Goal: Find specific page/section: Find specific page/section

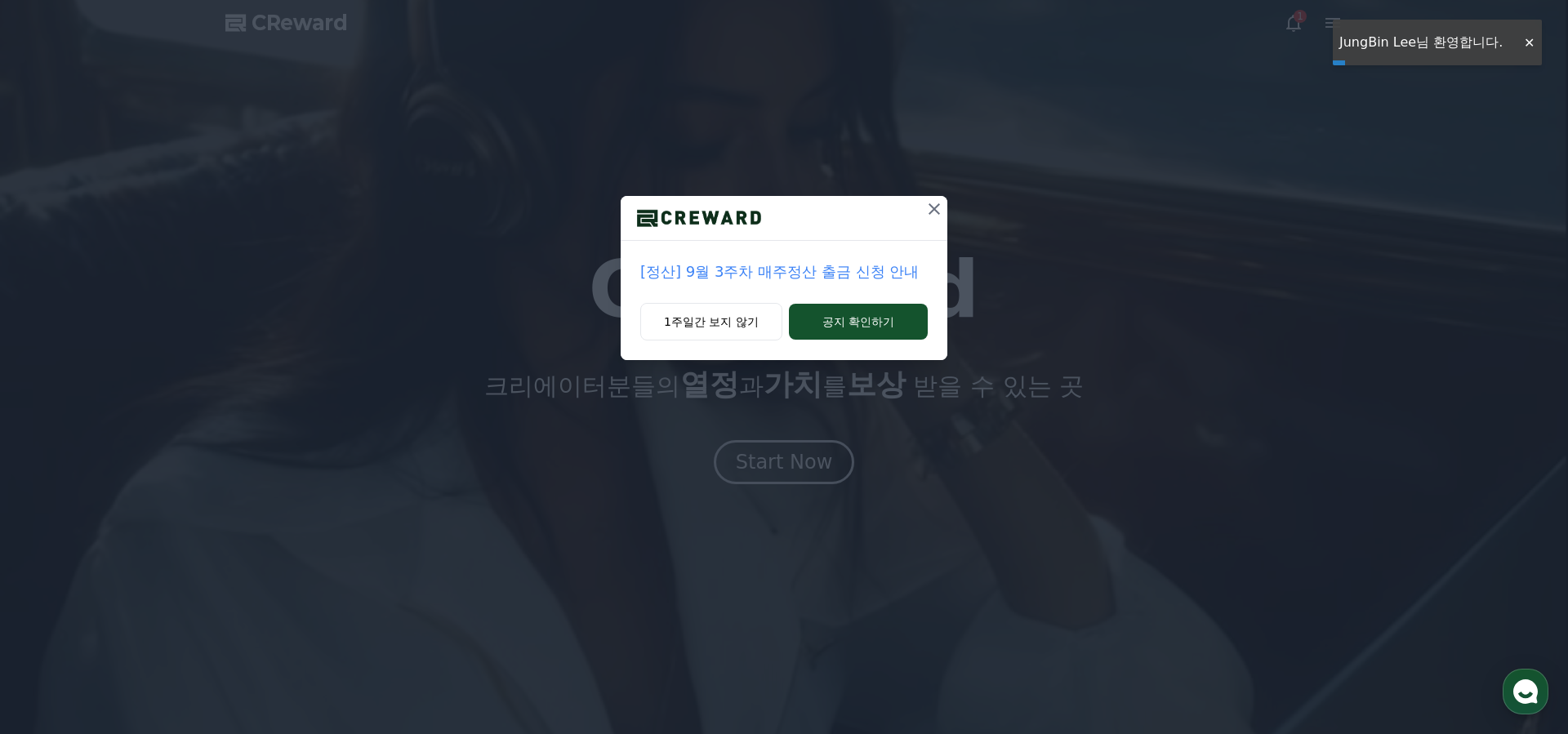
scroll to position [3, 0]
drag, startPoint x: 1350, startPoint y: 113, endPoint x: 1325, endPoint y: 131, distance: 30.8
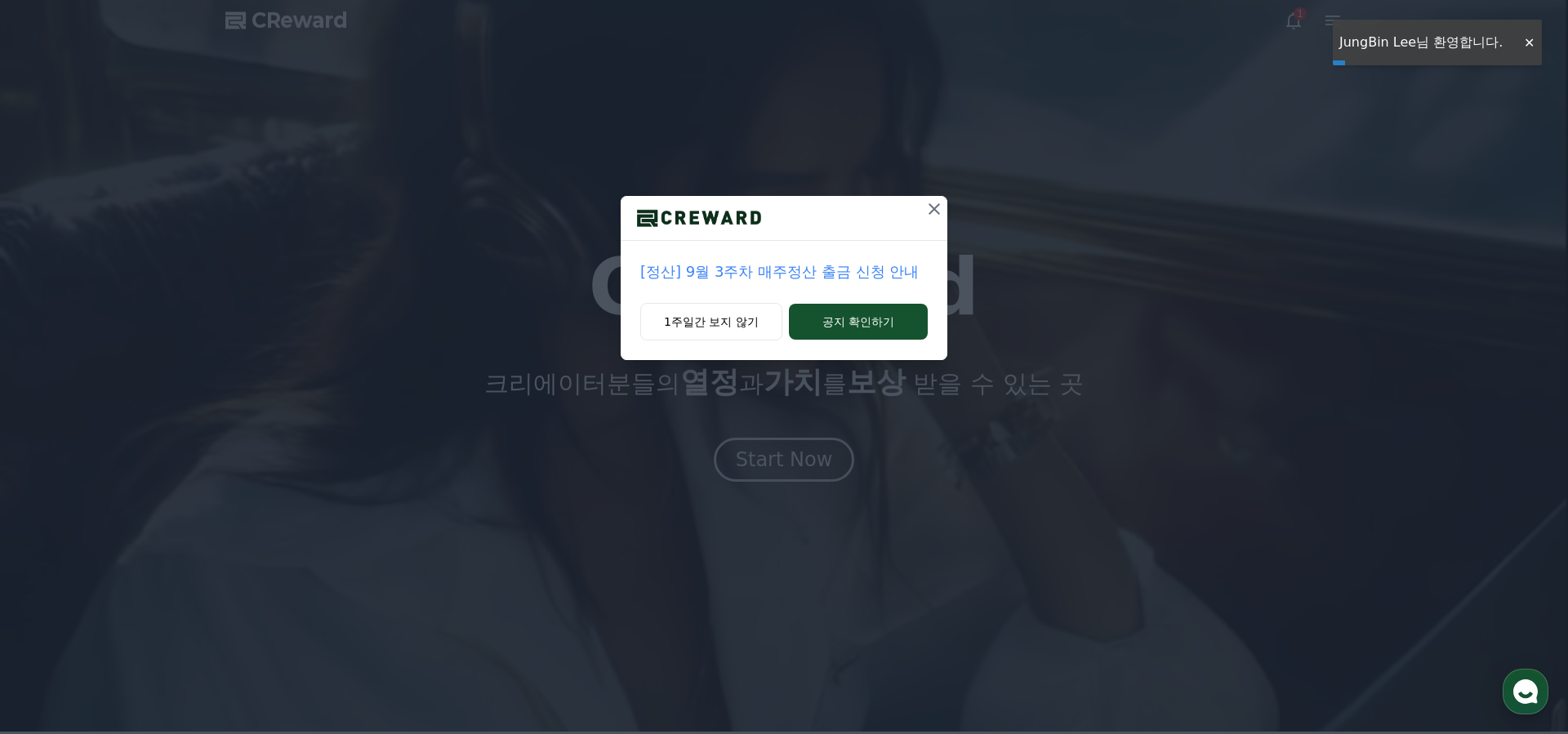
click at [1350, 113] on div "[정산] 9월 3주차 매주정산 출금 신청 안내 1주일간 보지 않기 공지 확인하기" at bounding box center [784, 193] width 1568 height 386
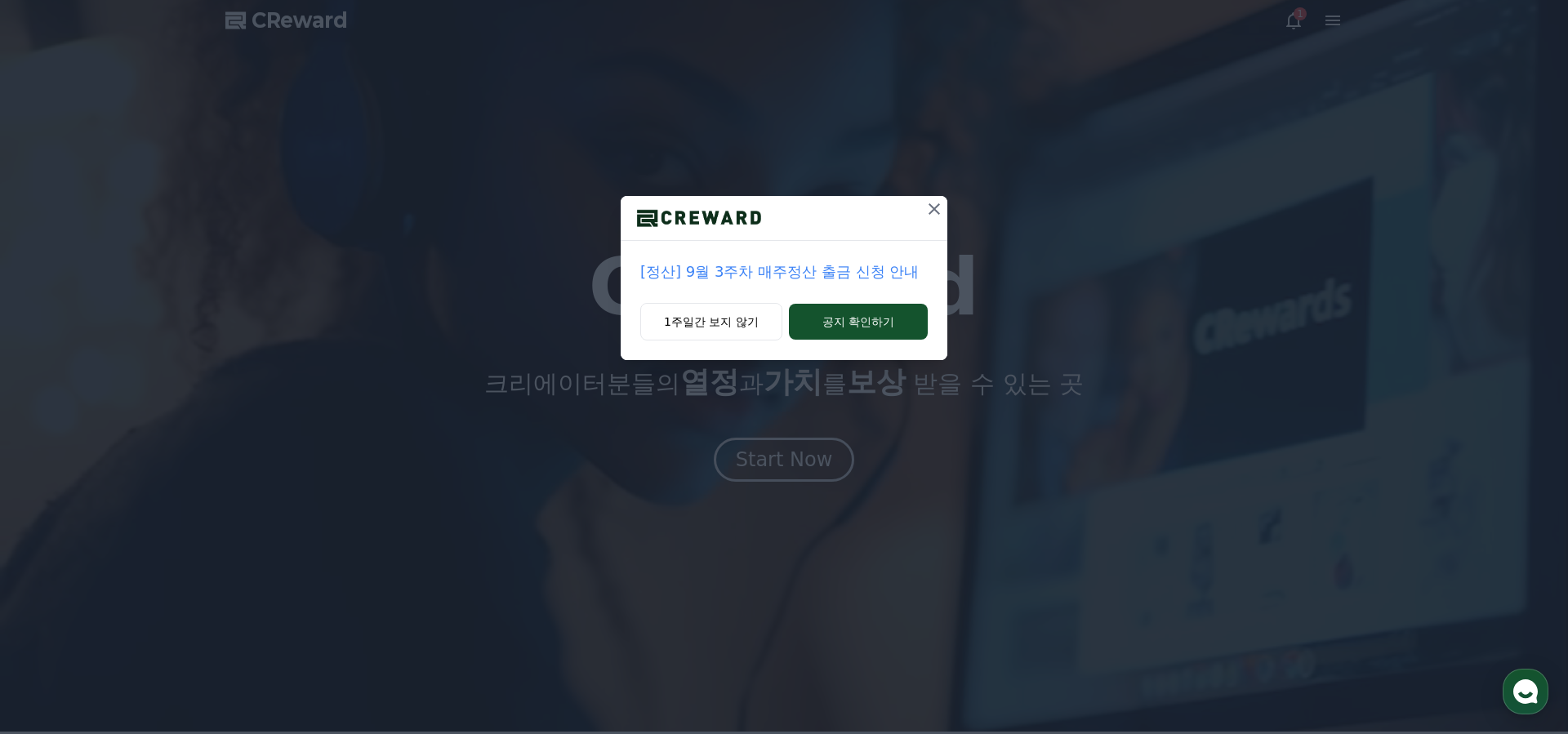
click at [932, 211] on icon at bounding box center [934, 209] width 19 height 19
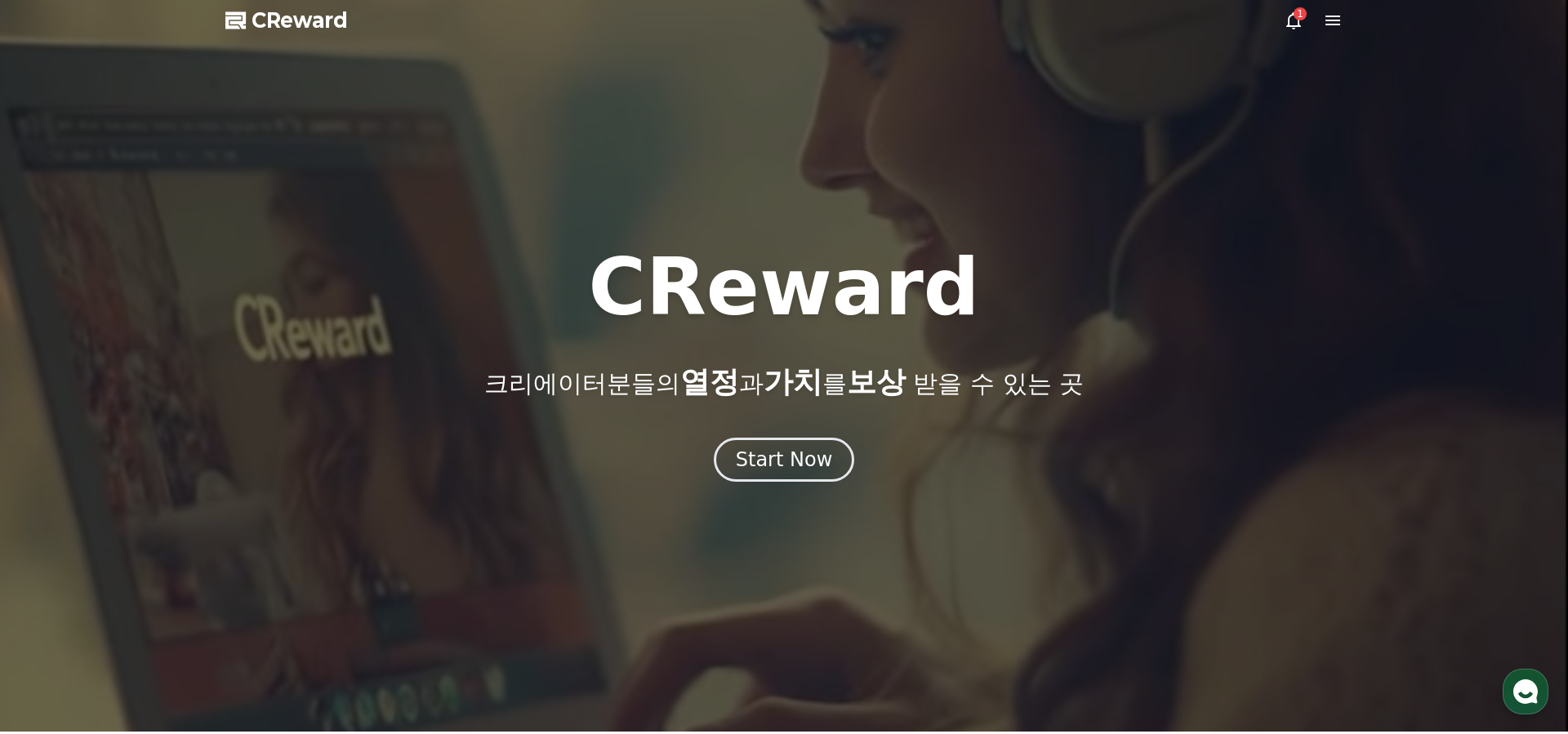
click at [1328, 20] on icon at bounding box center [1332, 20] width 15 height 10
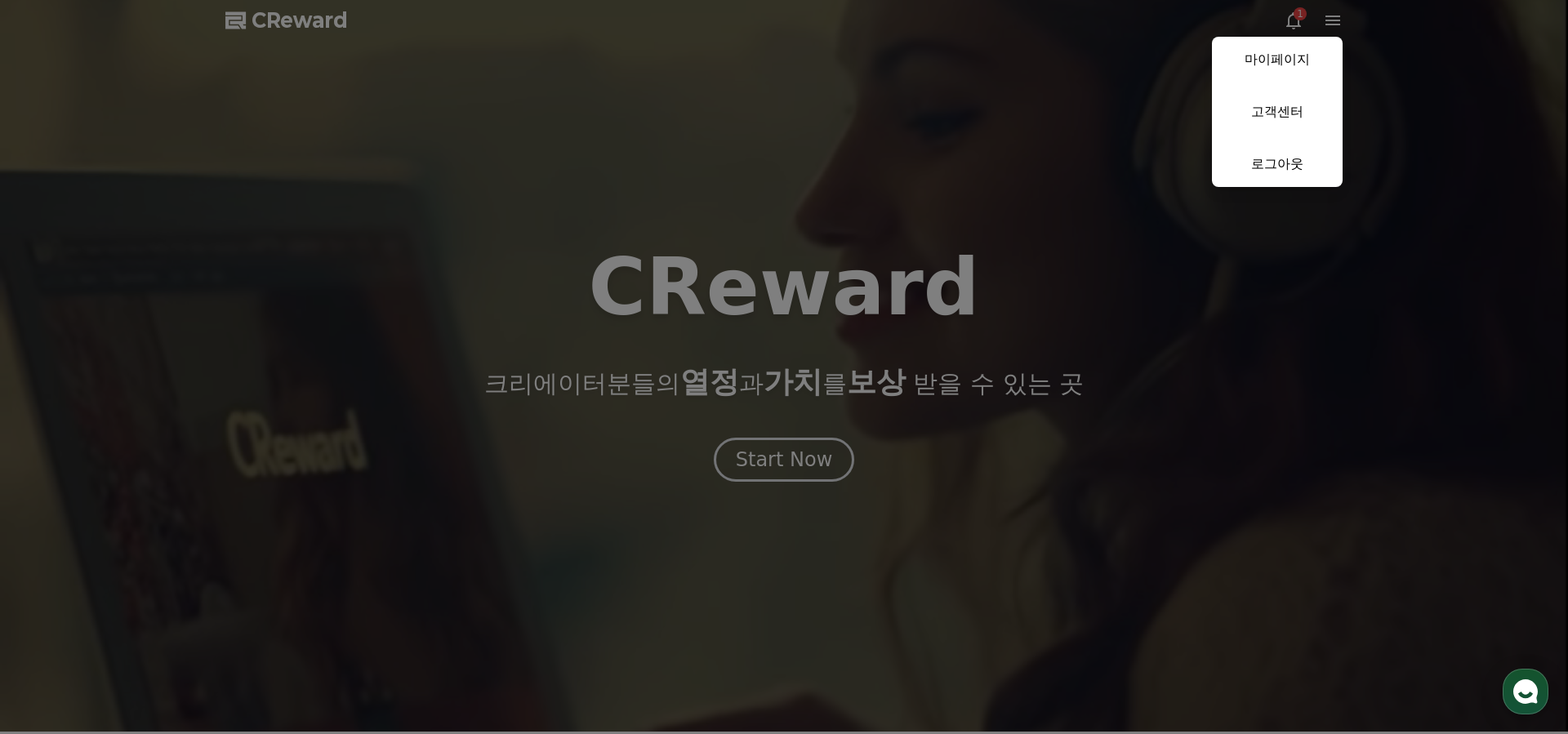
click at [1305, 19] on button "close" at bounding box center [784, 367] width 1568 height 734
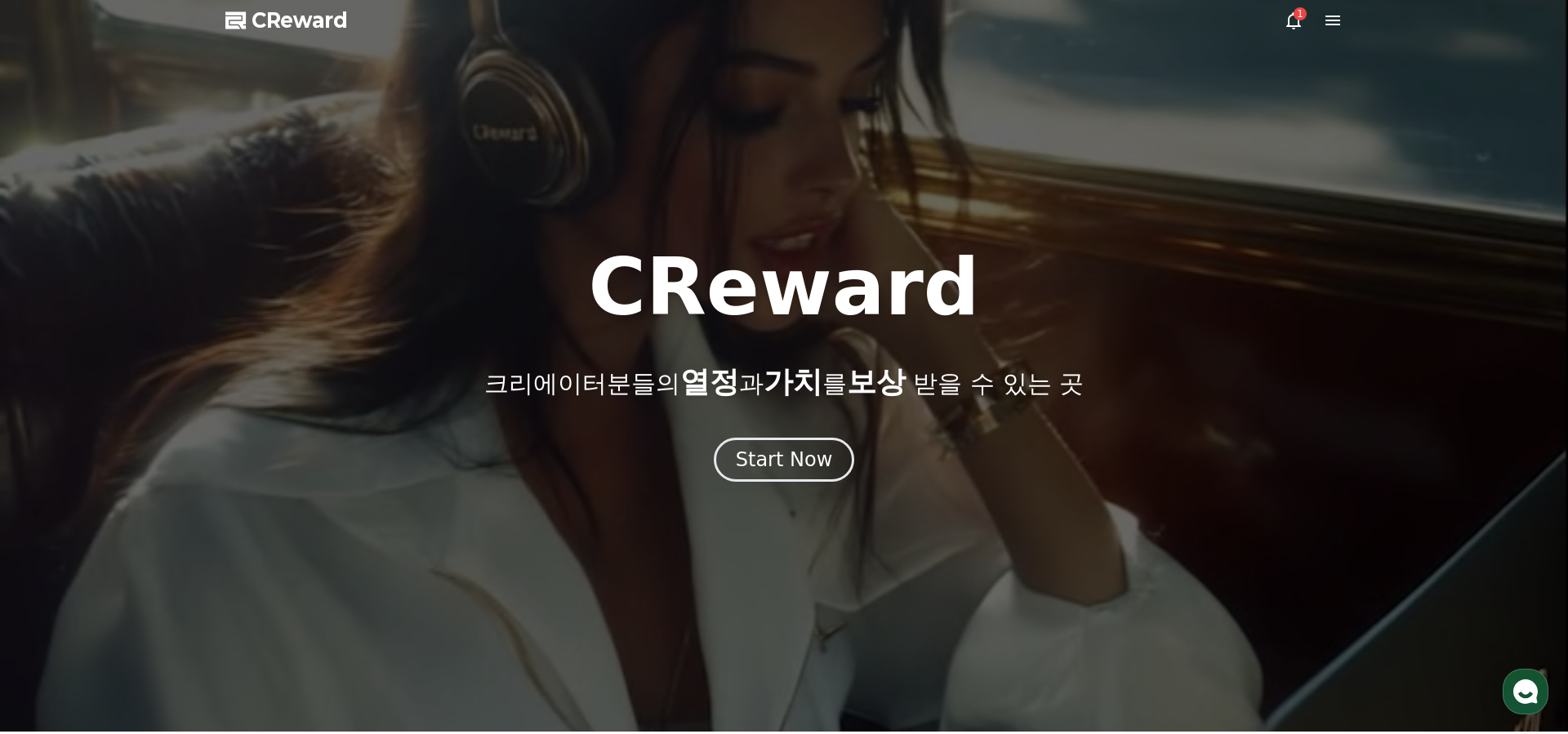
click at [1300, 20] on icon at bounding box center [1293, 20] width 19 height 19
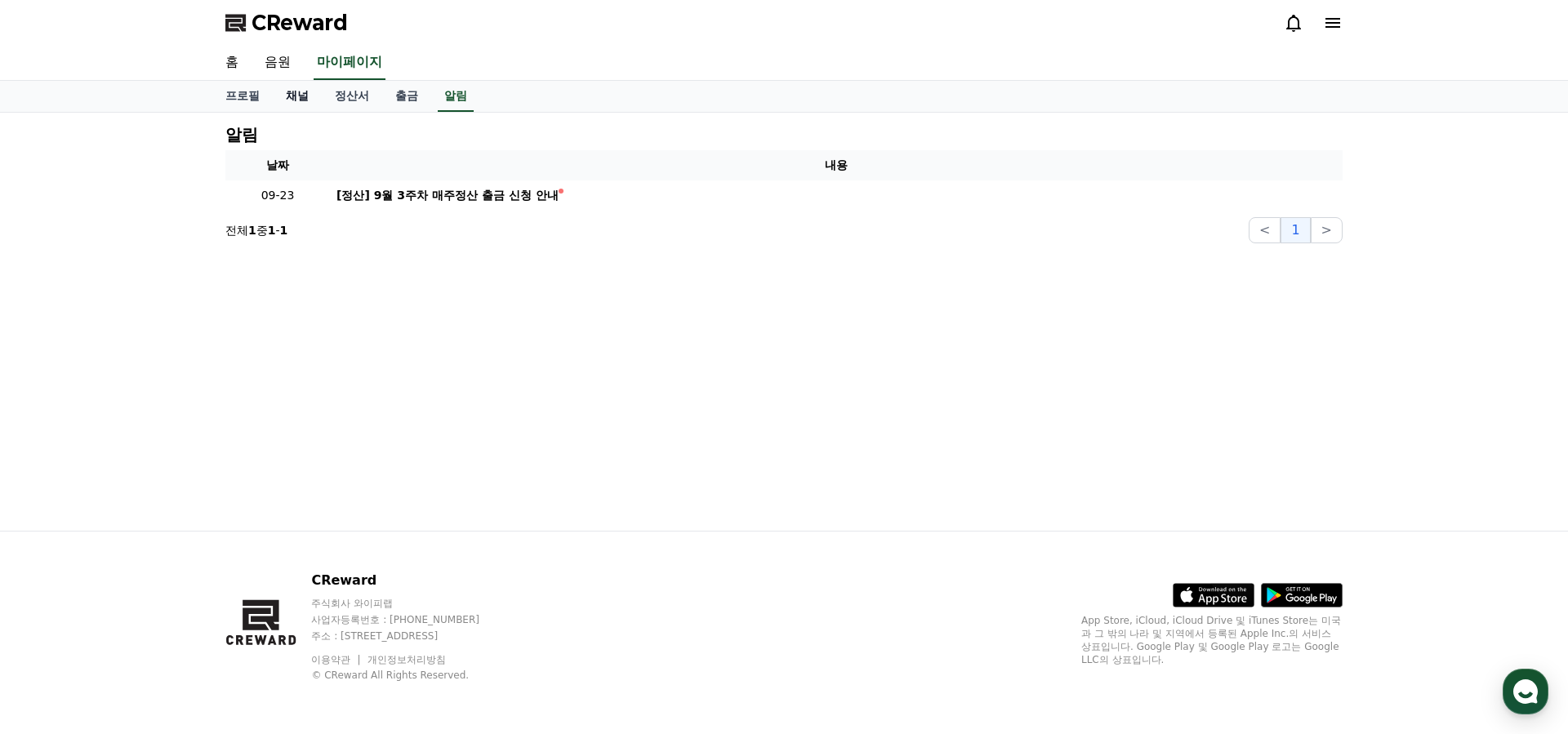
click at [300, 93] on link "채널" at bounding box center [297, 96] width 49 height 31
